Goal: Information Seeking & Learning: Learn about a topic

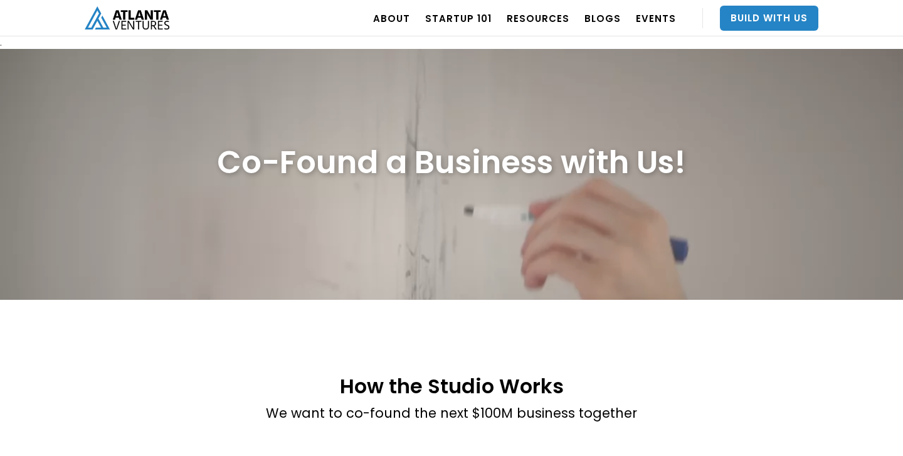
scroll to position [2310, 0]
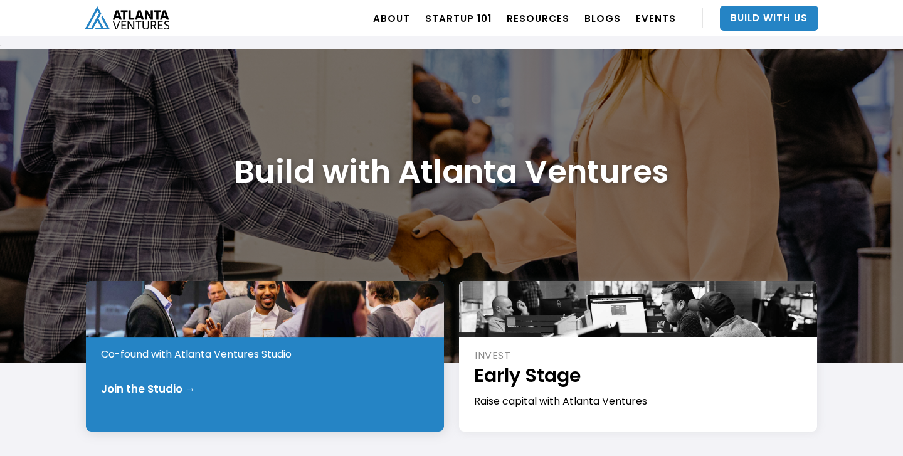
click at [148, 352] on div "Co-found with Atlanta Ventures Studio" at bounding box center [265, 354] width 329 height 14
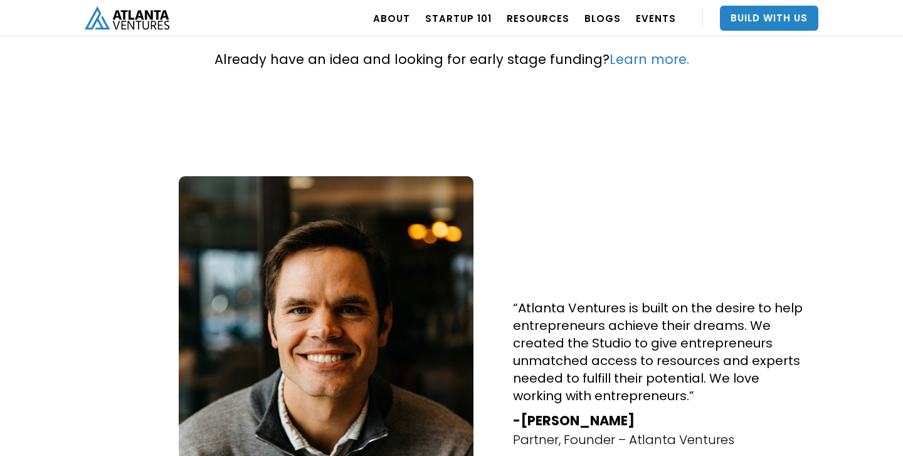
scroll to position [414, 0]
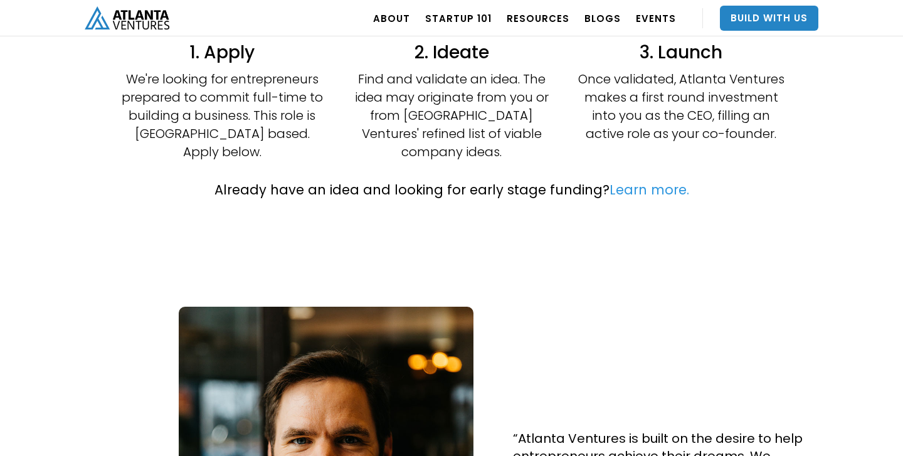
click at [632, 181] on link "Learn more." at bounding box center [650, 190] width 80 height 18
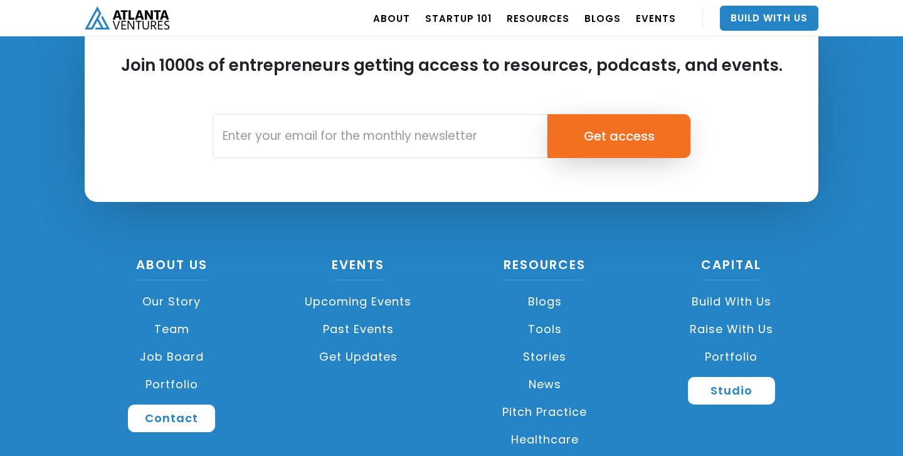
scroll to position [1880, 0]
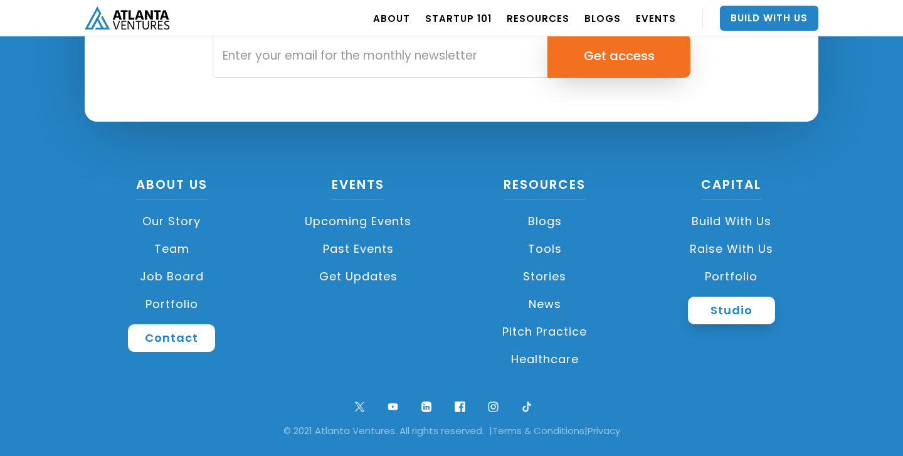
click at [717, 318] on link "Studio" at bounding box center [731, 311] width 87 height 28
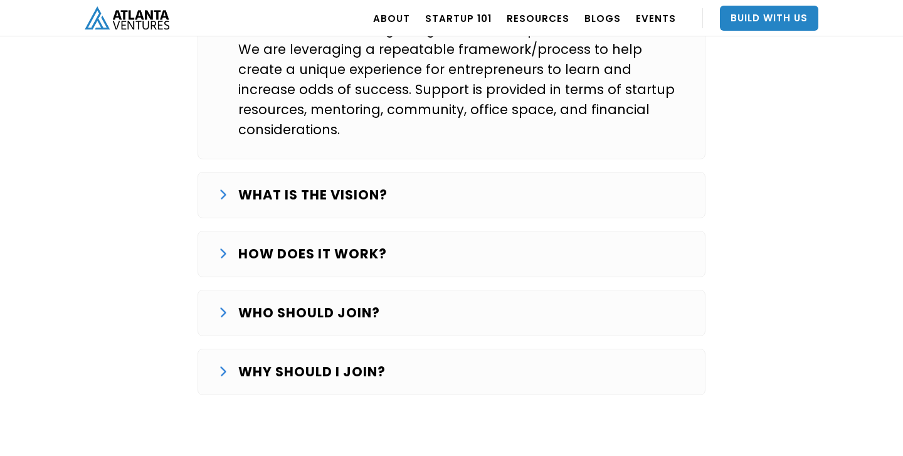
scroll to position [2196, 0]
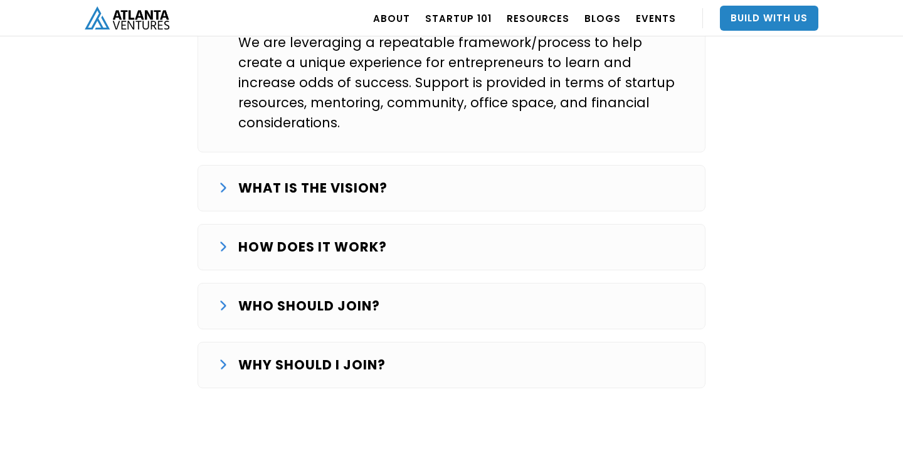
click at [223, 301] on img at bounding box center [224, 306] width 6 height 10
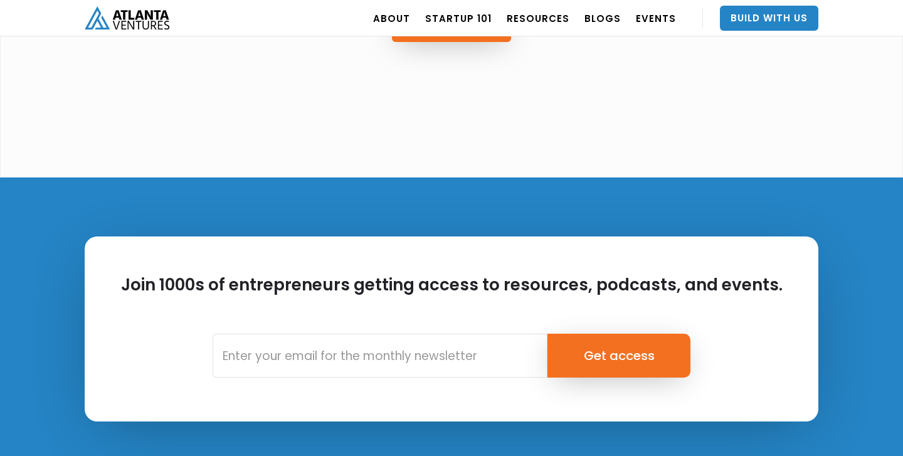
scroll to position [3768, 0]
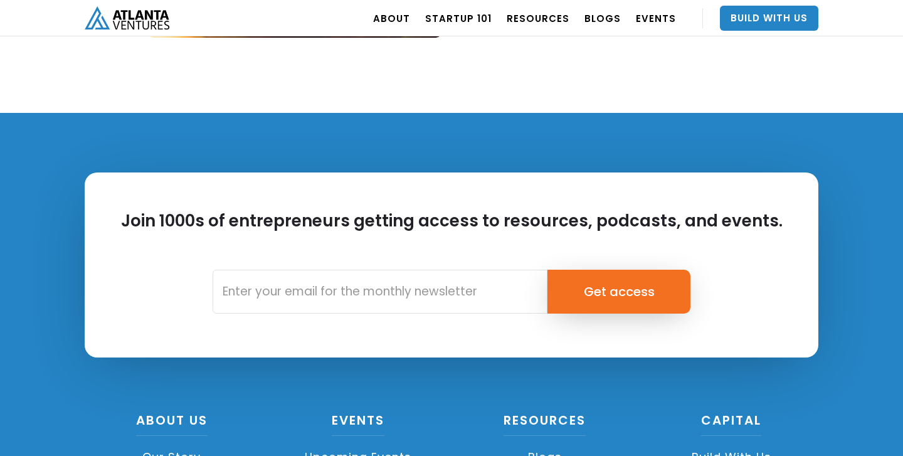
scroll to position [1646, 0]
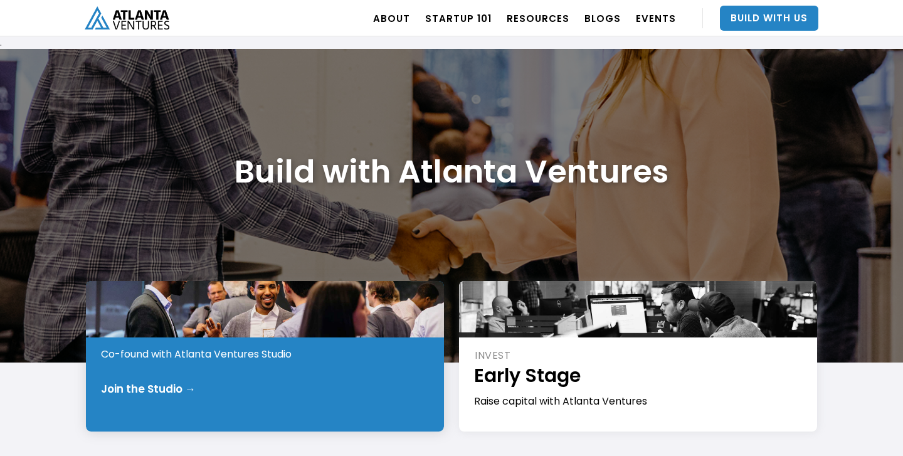
click at [294, 376] on div "START Pre-Idea Co-found with Atlanta Ventures Studio Join the Studio →" at bounding box center [265, 356] width 358 height 151
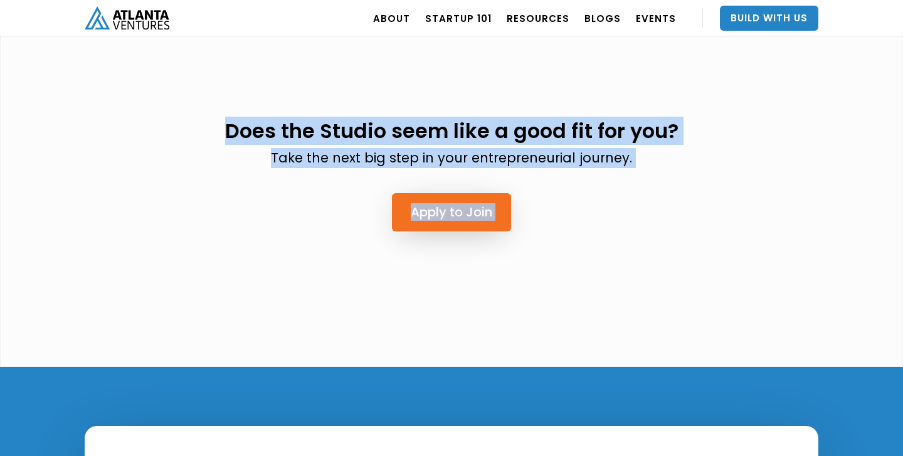
scroll to position [3562, 0]
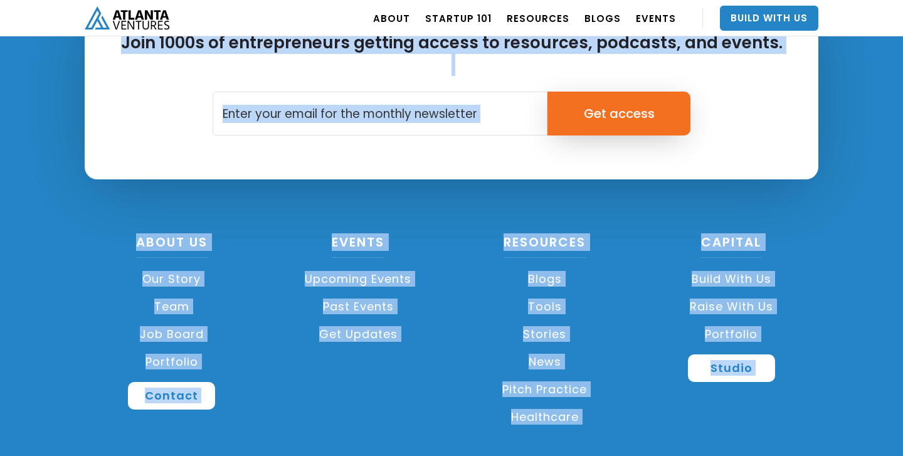
drag, startPoint x: 342, startPoint y: 167, endPoint x: 600, endPoint y: 494, distance: 416.6
copy body "Lor ips Dolors Ametc Ad elit se do-eiusm tem inci $797U laboreet dolorema 7. Al…"
